Goal: Check status

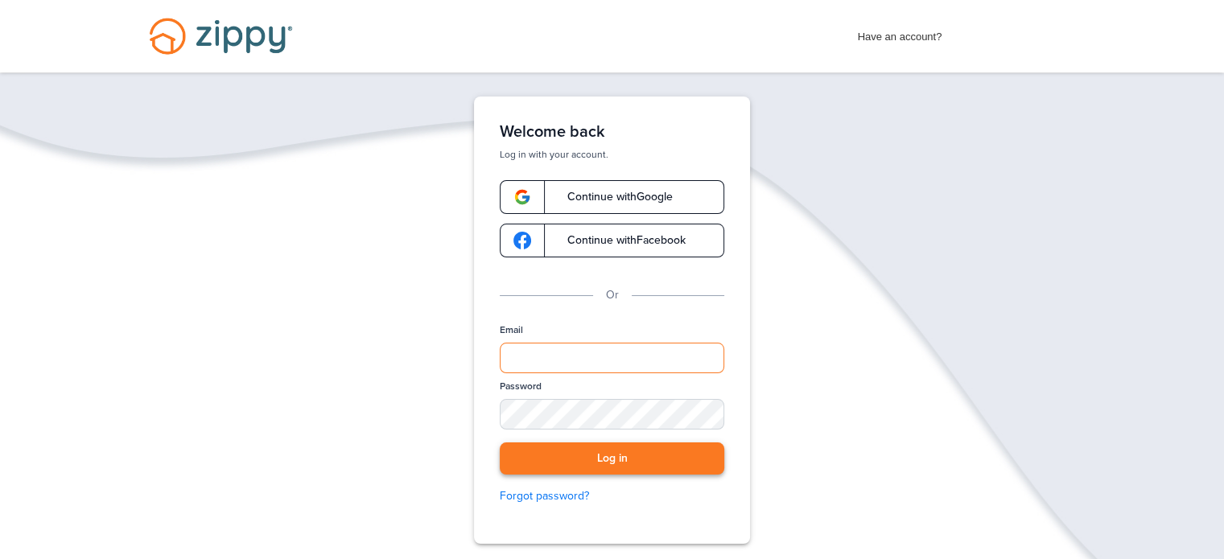
type input "**********"
click at [603, 472] on button "Log in" at bounding box center [612, 459] width 225 height 33
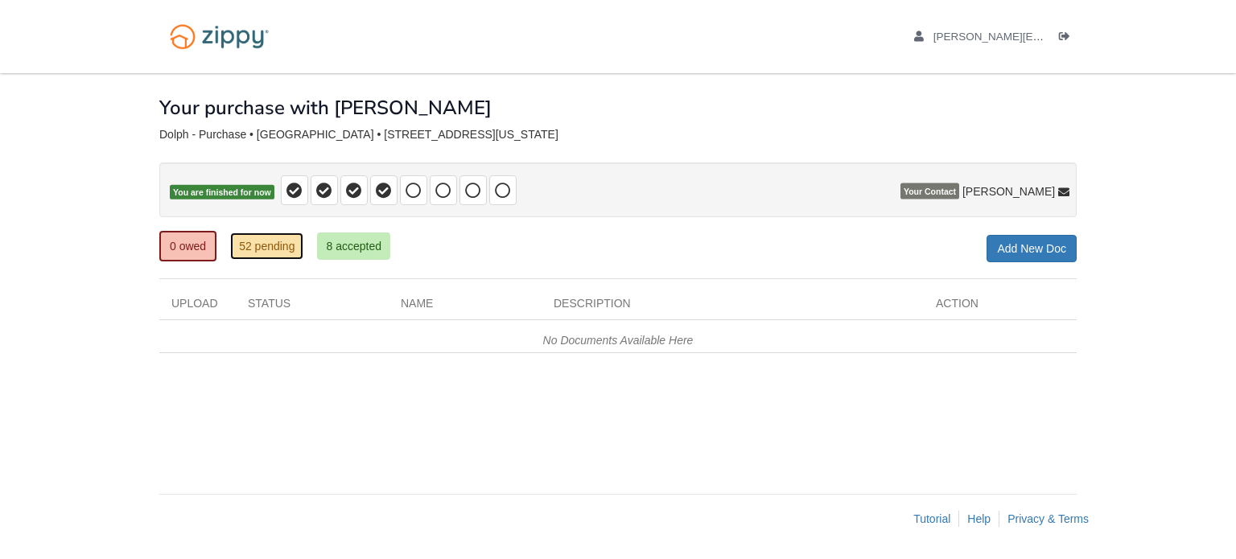
click at [273, 249] on link "52 pending" at bounding box center [266, 246] width 73 height 27
